Goal: Transaction & Acquisition: Purchase product/service

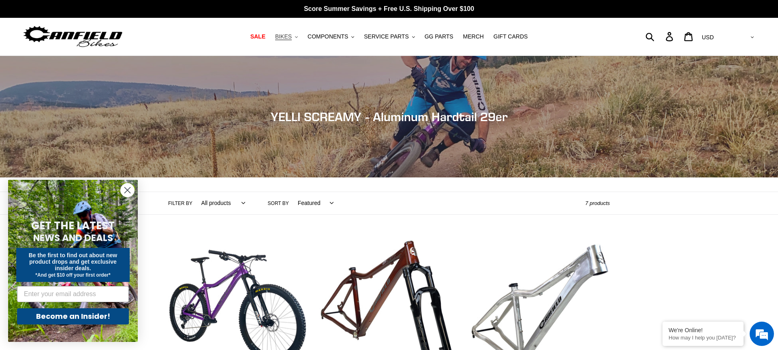
click at [289, 36] on span "BIKES" at bounding box center [283, 36] width 17 height 7
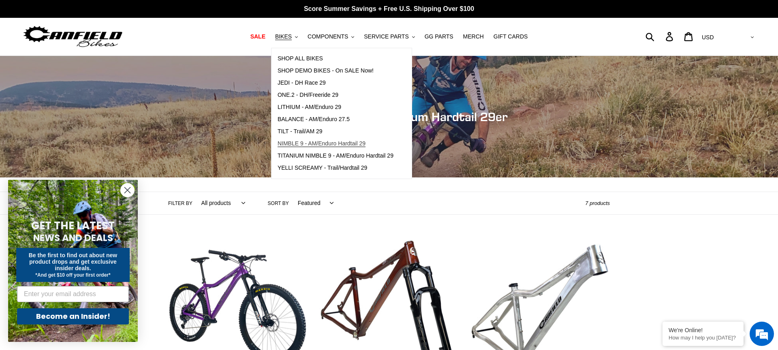
click at [293, 146] on span "NIMBLE 9 - AM/Enduro Hardtail 29" at bounding box center [322, 143] width 88 height 7
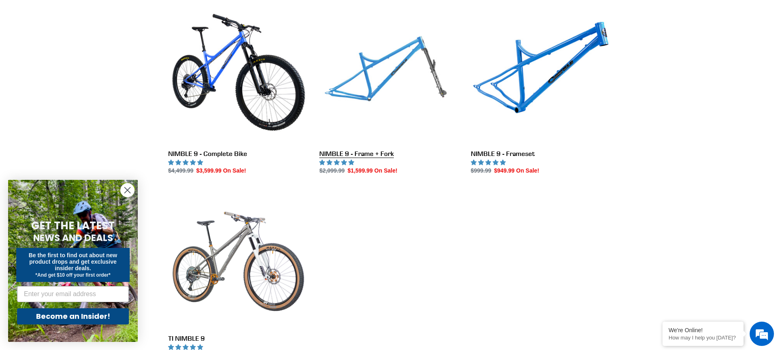
scroll to position [232, 0]
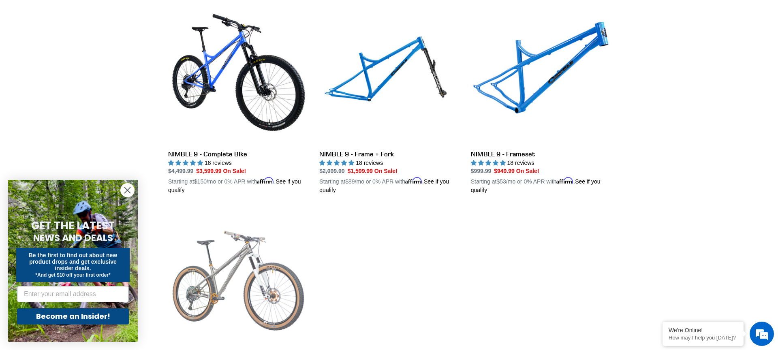
click at [253, 261] on link "TI NIMBLE 9" at bounding box center [237, 303] width 139 height 190
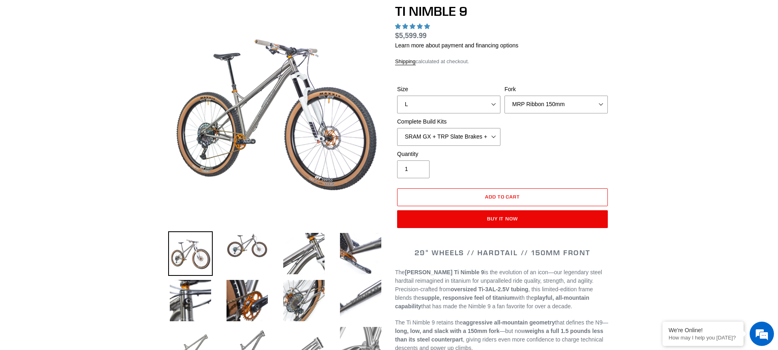
scroll to position [75, 0]
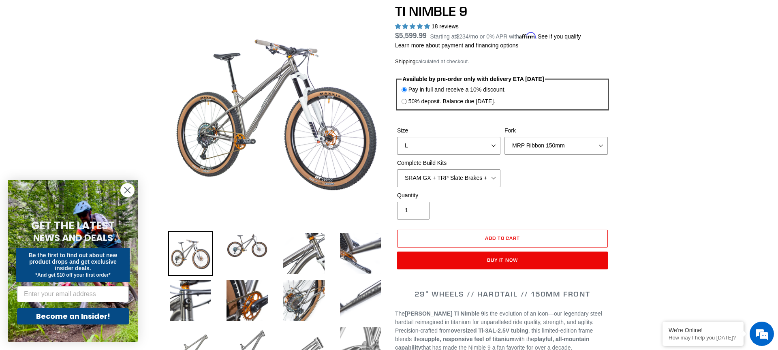
select select "highest-rating"
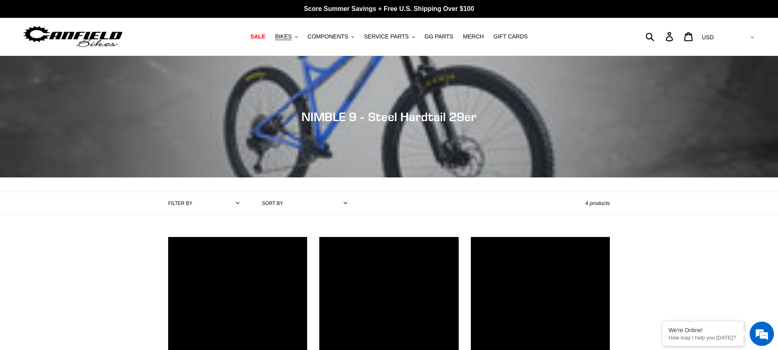
scroll to position [232, 0]
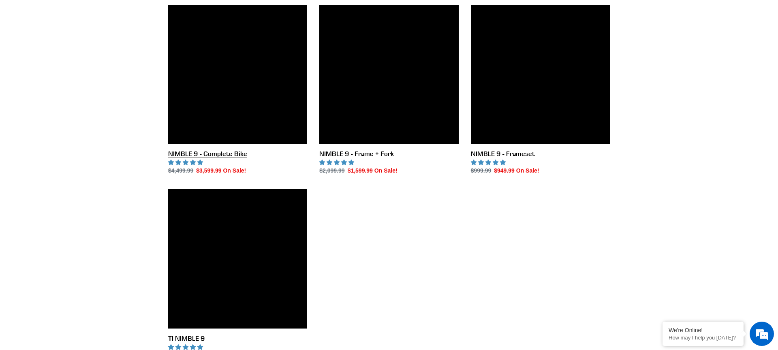
click at [254, 115] on link "NIMBLE 9 - Complete Bike" at bounding box center [237, 90] width 139 height 171
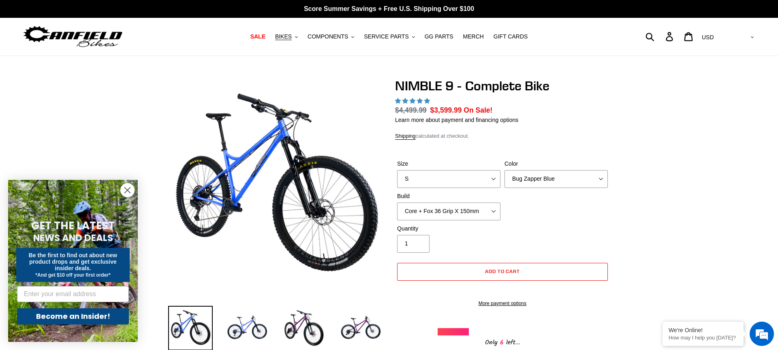
select select "Galaxy Black"
click option "Galaxy Black" at bounding box center [0, 0] width 0 height 0
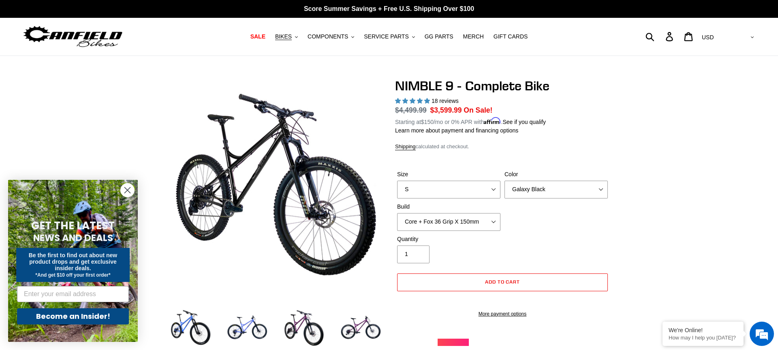
click at [534, 180] on div "Color Bug Zapper Blue Purple Haze - Sold Out Galaxy Black" at bounding box center [555, 184] width 107 height 28
select select "highest-rating"
click option "Purple Haze - Sold Out" at bounding box center [0, 0] width 0 height 0
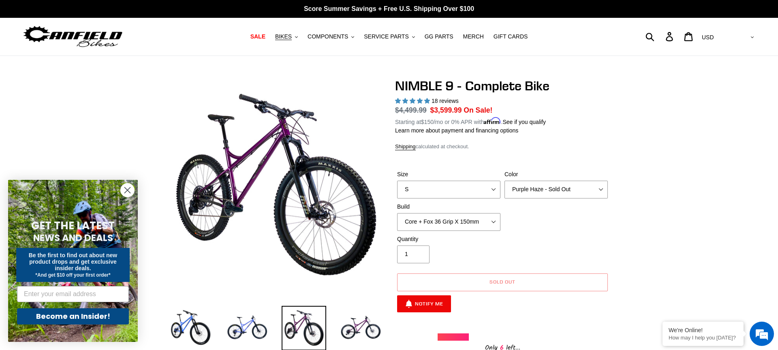
click at [527, 178] on label "Color" at bounding box center [555, 174] width 103 height 9
click at [527, 181] on select "Bug Zapper Blue Purple Haze - Sold Out Galaxy Black" at bounding box center [555, 190] width 103 height 18
select select "Bug Zapper Blue"
click option "Bug Zapper Blue" at bounding box center [0, 0] width 0 height 0
